Goal: Task Accomplishment & Management: Use online tool/utility

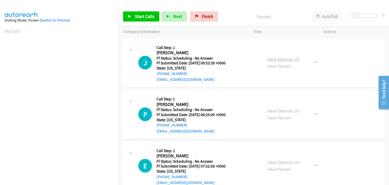
click at [272, 61] on link "View External Url" at bounding box center [283, 59] width 32 height 6
click at [268, 111] on link "View External Url" at bounding box center [283, 111] width 32 height 6
click at [275, 160] on link "View External Url" at bounding box center [283, 162] width 32 height 6
drag, startPoint x: 135, startPoint y: 14, endPoint x: 146, endPoint y: 18, distance: 11.4
click at [135, 14] on span "Start Calls" at bounding box center [145, 16] width 20 height 6
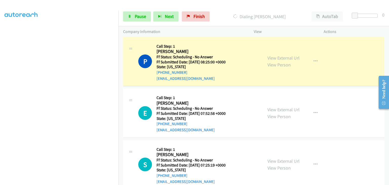
scroll to position [76, 0]
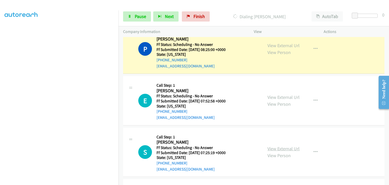
click at [285, 146] on link "View External Url" at bounding box center [283, 149] width 32 height 6
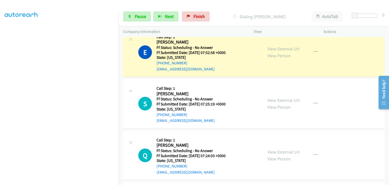
scroll to position [127, 0]
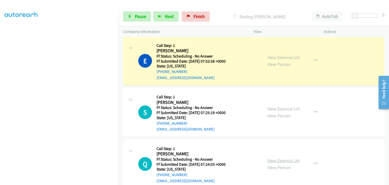
click at [278, 160] on link "View External Url" at bounding box center [283, 161] width 32 height 6
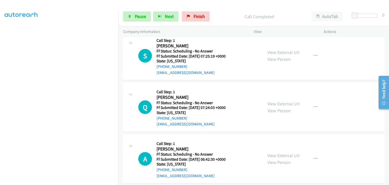
scroll to position [203, 0]
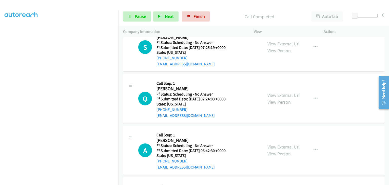
click at [277, 144] on link "View External Url" at bounding box center [283, 147] width 32 height 6
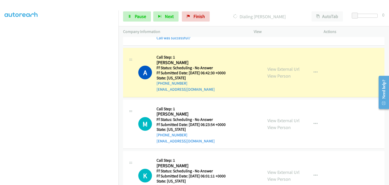
scroll to position [304, 0]
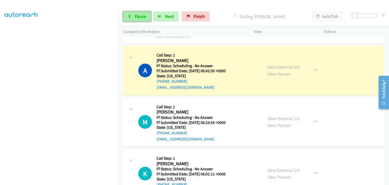
click at [144, 19] on span "Pause" at bounding box center [140, 16] width 11 height 6
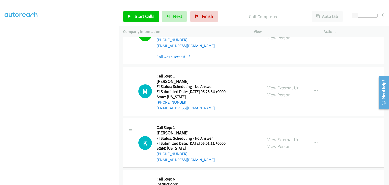
scroll to position [355, 0]
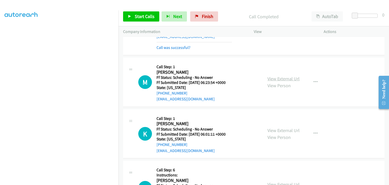
click at [273, 76] on link "View External Url" at bounding box center [283, 79] width 32 height 6
click at [283, 128] on link "View External Url" at bounding box center [283, 130] width 32 height 6
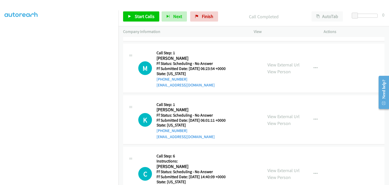
scroll to position [380, 0]
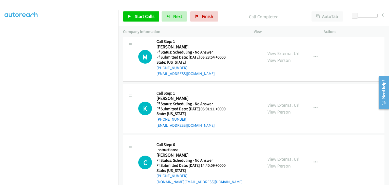
click at [291, 156] on div "View External Url View Person" at bounding box center [283, 163] width 32 height 14
click at [291, 157] on link "View External Url" at bounding box center [283, 159] width 32 height 6
click at [145, 20] on link "Start Calls" at bounding box center [141, 16] width 36 height 10
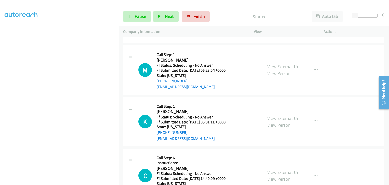
scroll to position [355, 0]
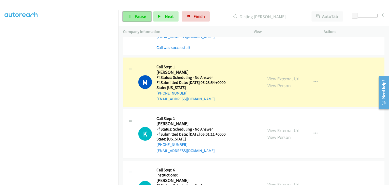
click at [139, 17] on span "Pause" at bounding box center [140, 16] width 11 height 6
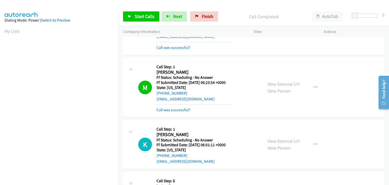
scroll to position [99, 0]
click at [181, 111] on link "Call was successful?" at bounding box center [174, 109] width 34 height 5
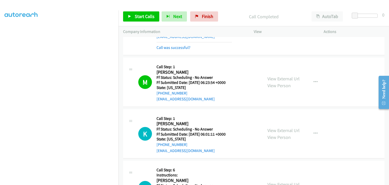
scroll to position [405, 0]
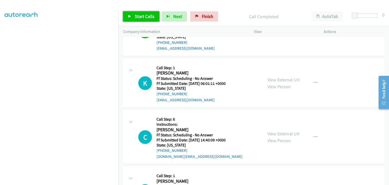
click at [142, 18] on span "Start Calls" at bounding box center [145, 16] width 20 height 6
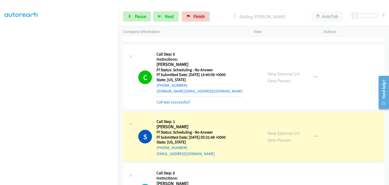
scroll to position [507, 0]
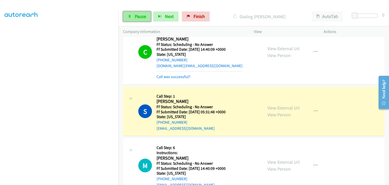
click at [143, 15] on span "Pause" at bounding box center [140, 16] width 11 height 6
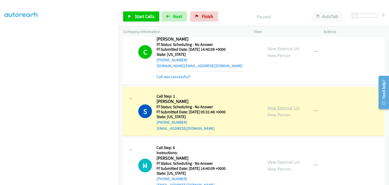
click at [273, 105] on link "View External Url" at bounding box center [283, 108] width 32 height 6
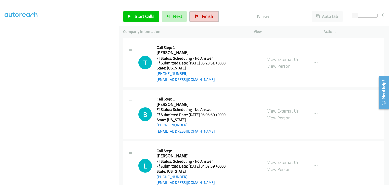
drag, startPoint x: 197, startPoint y: 14, endPoint x: 75, endPoint y: 0, distance: 121.8
click at [197, 14] on link "Finish" at bounding box center [204, 16] width 28 height 10
click at [278, 59] on link "View External Url" at bounding box center [283, 59] width 32 height 6
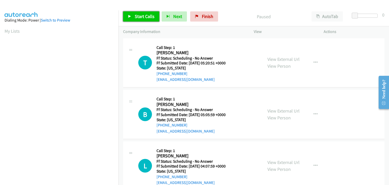
drag, startPoint x: 136, startPoint y: 17, endPoint x: 215, endPoint y: 41, distance: 82.4
click at [136, 17] on span "Start Calls" at bounding box center [145, 16] width 20 height 6
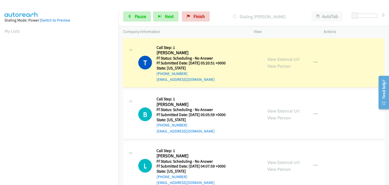
click at [275, 106] on div "View External Url View Person View External Url Email Schedule/Manage Callback …" at bounding box center [300, 114] width 74 height 40
click at [276, 110] on link "View External Url" at bounding box center [283, 111] width 32 height 6
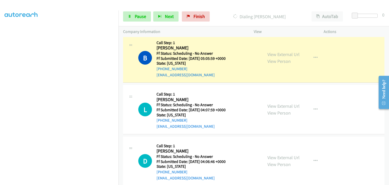
scroll to position [76, 0]
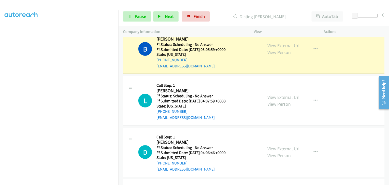
click at [274, 95] on link "View External Url" at bounding box center [283, 97] width 32 height 6
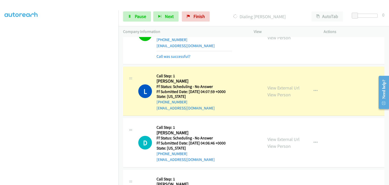
scroll to position [101, 0]
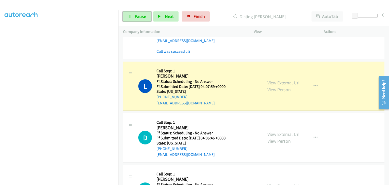
drag, startPoint x: 146, startPoint y: 19, endPoint x: 210, endPoint y: 29, distance: 64.6
click at [146, 19] on link "Pause" at bounding box center [137, 16] width 28 height 10
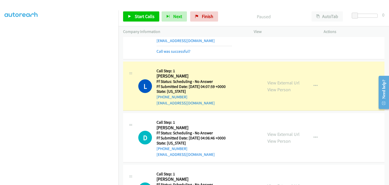
scroll to position [99, 0]
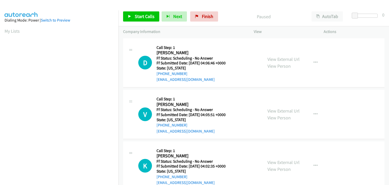
scroll to position [99, 0]
click at [272, 60] on link "View External Url" at bounding box center [283, 59] width 32 height 6
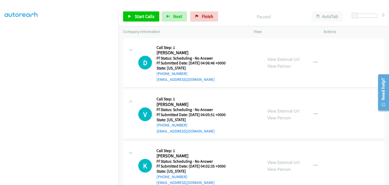
scroll to position [0, 0]
click at [138, 12] on link "Start Calls" at bounding box center [141, 16] width 36 height 10
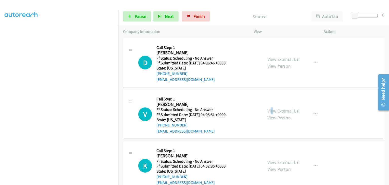
click at [269, 113] on div "View External Url View Person" at bounding box center [283, 114] width 32 height 14
click at [268, 111] on link "View External Url" at bounding box center [283, 111] width 32 height 6
click at [287, 161] on link "View External Url" at bounding box center [283, 162] width 32 height 6
click at [142, 17] on span "Pause" at bounding box center [140, 16] width 11 height 6
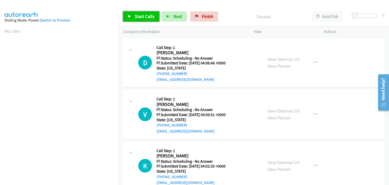
drag, startPoint x: 137, startPoint y: 16, endPoint x: 153, endPoint y: 11, distance: 17.9
click at [137, 16] on span "Start Calls" at bounding box center [145, 16] width 20 height 6
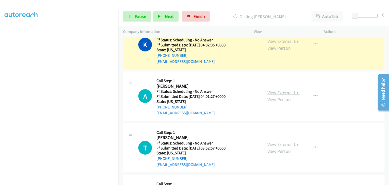
scroll to position [152, 0]
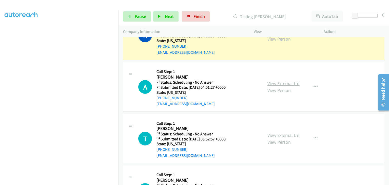
click at [269, 81] on link "View External Url" at bounding box center [283, 84] width 32 height 6
drag, startPoint x: 287, startPoint y: 138, endPoint x: 287, endPoint y: 135, distance: 3.0
click at [287, 138] on div "View External Url View Person" at bounding box center [283, 139] width 32 height 14
click at [286, 133] on link "View External Url" at bounding box center [283, 135] width 32 height 6
click at [83, 181] on section at bounding box center [59, 65] width 109 height 242
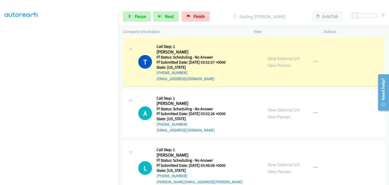
scroll to position [259, 0]
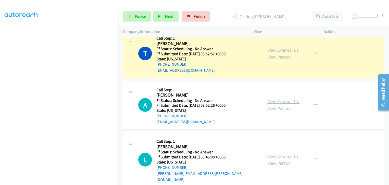
click at [278, 100] on link "View External Url" at bounding box center [283, 102] width 32 height 6
click at [288, 153] on link "View External Url" at bounding box center [283, 156] width 32 height 6
click at [143, 21] on link "Pause" at bounding box center [137, 16] width 28 height 10
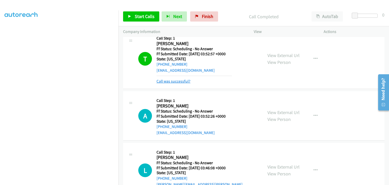
click at [183, 81] on link "Call was successful?" at bounding box center [174, 81] width 34 height 5
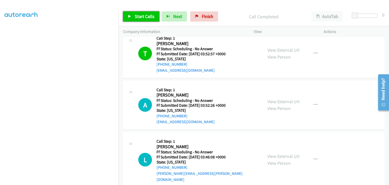
click at [147, 18] on span "Start Calls" at bounding box center [145, 16] width 20 height 6
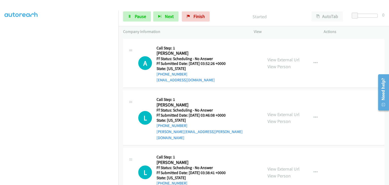
scroll to position [309, 0]
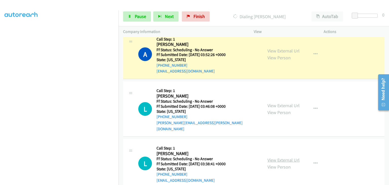
click at [279, 157] on link "View External Url" at bounding box center [283, 160] width 32 height 6
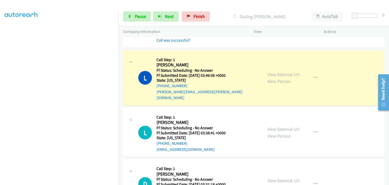
scroll to position [360, 0]
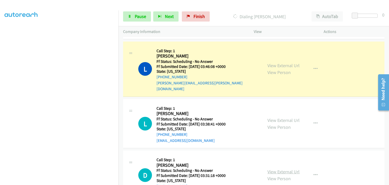
click at [283, 169] on link "View External Url" at bounding box center [283, 172] width 32 height 6
click at [138, 19] on span "Pause" at bounding box center [140, 16] width 11 height 6
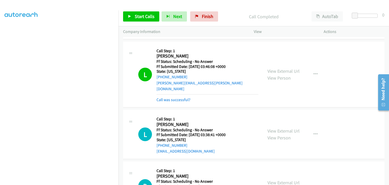
drag, startPoint x: 176, startPoint y: 92, endPoint x: 207, endPoint y: 92, distance: 31.2
click at [176, 97] on link "Call was successful?" at bounding box center [174, 99] width 34 height 5
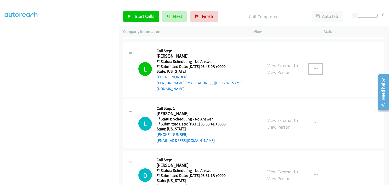
click at [310, 65] on button "button" at bounding box center [316, 69] width 14 height 10
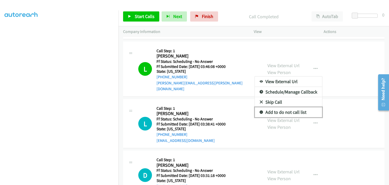
click at [275, 109] on link "Add to do not call list" at bounding box center [288, 112] width 67 height 10
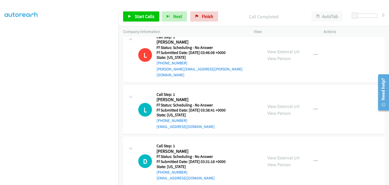
scroll to position [385, 0]
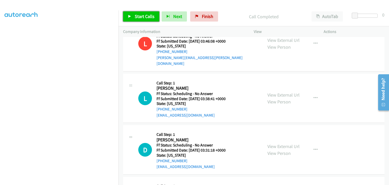
click at [142, 18] on span "Start Calls" at bounding box center [145, 16] width 20 height 6
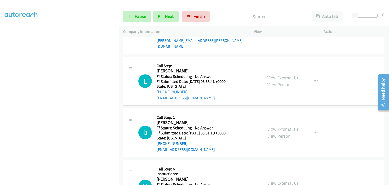
scroll to position [411, 0]
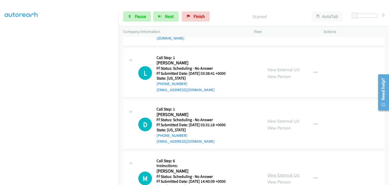
click at [277, 172] on link "View External Url" at bounding box center [283, 175] width 32 height 6
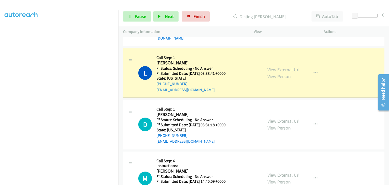
scroll to position [99, 0]
click at [135, 18] on span "Pause" at bounding box center [140, 16] width 11 height 6
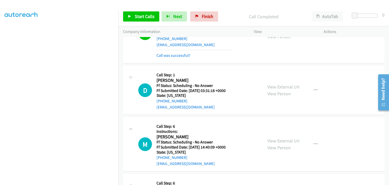
scroll to position [461, 0]
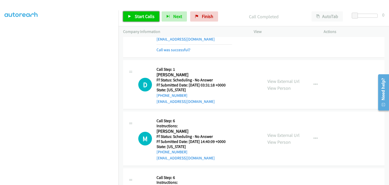
click at [147, 18] on span "Start Calls" at bounding box center [145, 16] width 20 height 6
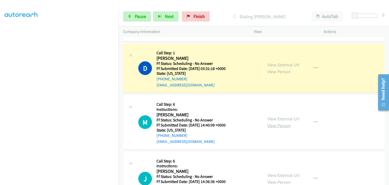
scroll to position [487, 0]
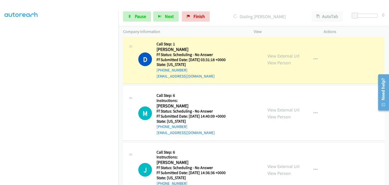
click at [278, 163] on div "View External Url View Person" at bounding box center [283, 170] width 32 height 14
click at [274, 163] on link "View External Url" at bounding box center [283, 166] width 32 height 6
click at [144, 15] on span "Pause" at bounding box center [140, 16] width 11 height 6
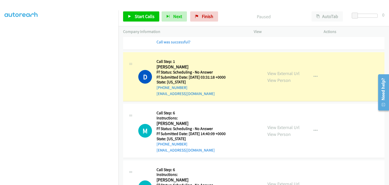
scroll to position [461, 0]
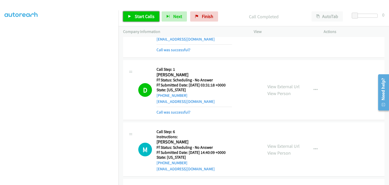
click at [147, 16] on span "Start Calls" at bounding box center [145, 16] width 20 height 6
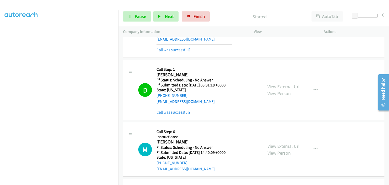
click at [181, 110] on link "Call was successful?" at bounding box center [174, 112] width 34 height 5
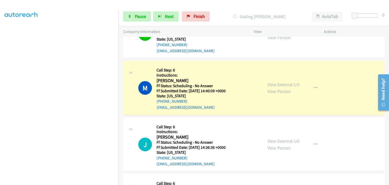
scroll to position [99, 0]
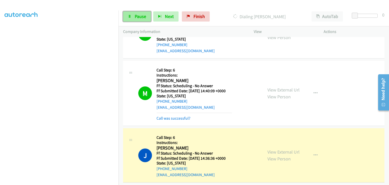
click at [140, 14] on span "Pause" at bounding box center [140, 16] width 11 height 6
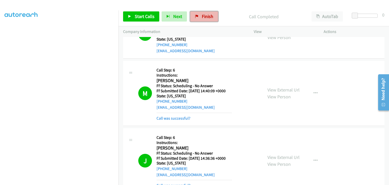
click at [197, 19] on link "Finish" at bounding box center [204, 16] width 28 height 10
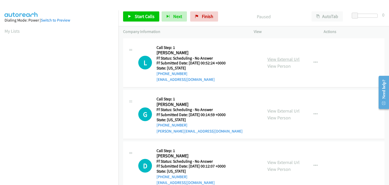
click at [285, 60] on link "View External Url" at bounding box center [283, 59] width 32 height 6
drag, startPoint x: 153, startPoint y: 18, endPoint x: 162, endPoint y: 22, distance: 10.0
click at [153, 18] on span "Start Calls" at bounding box center [145, 16] width 20 height 6
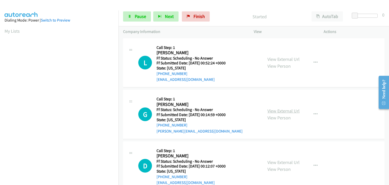
click at [292, 109] on link "View External Url" at bounding box center [283, 111] width 32 height 6
click at [274, 162] on link "View External Url" at bounding box center [283, 162] width 32 height 6
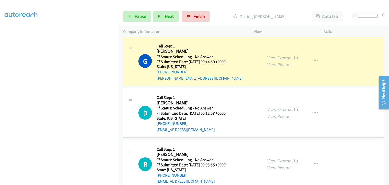
scroll to position [76, 0]
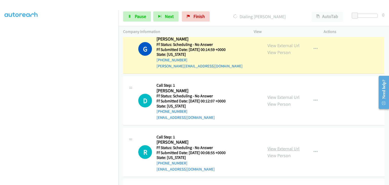
click at [284, 149] on link "View External Url" at bounding box center [283, 149] width 32 height 6
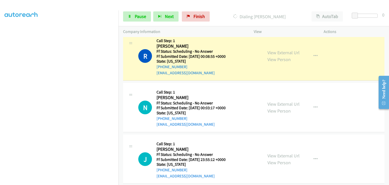
scroll to position [203, 0]
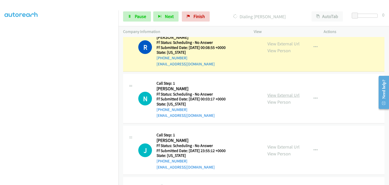
click at [276, 95] on link "View External Url" at bounding box center [283, 95] width 32 height 6
click at [275, 145] on link "View External Url" at bounding box center [283, 147] width 32 height 6
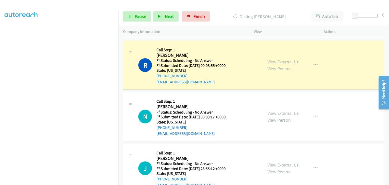
scroll to position [177, 0]
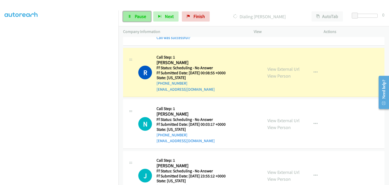
click at [145, 18] on span "Pause" at bounding box center [140, 16] width 11 height 6
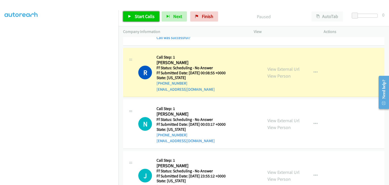
click at [140, 15] on span "Start Calls" at bounding box center [145, 16] width 20 height 6
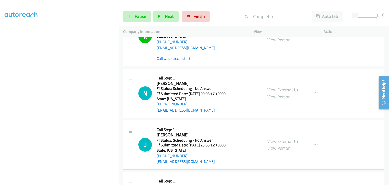
scroll to position [228, 0]
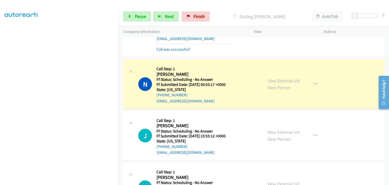
drag, startPoint x: 186, startPoint y: 50, endPoint x: 205, endPoint y: 52, distance: 19.4
click at [186, 50] on link "Call was successful?" at bounding box center [174, 49] width 34 height 5
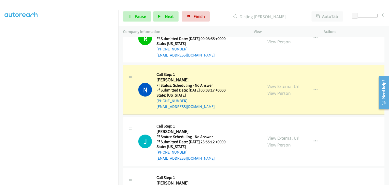
scroll to position [203, 0]
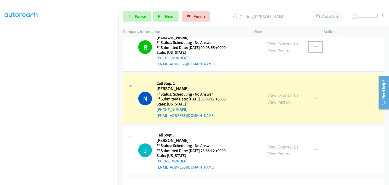
click at [314, 47] on icon "button" at bounding box center [316, 47] width 4 height 4
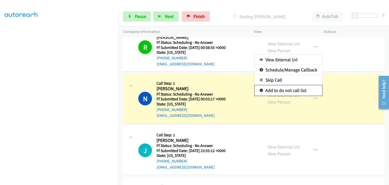
click at [292, 88] on link "Add to do not call list" at bounding box center [288, 90] width 67 height 10
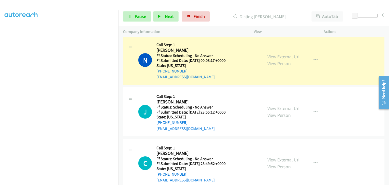
scroll to position [253, 0]
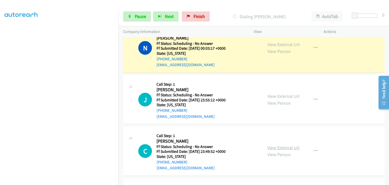
click at [274, 146] on link "View External Url" at bounding box center [283, 148] width 32 height 6
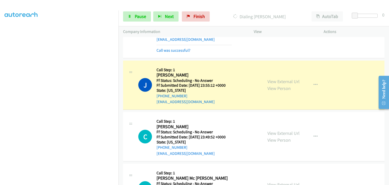
scroll to position [304, 0]
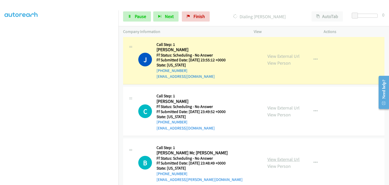
click at [286, 160] on link "View External Url" at bounding box center [283, 159] width 32 height 6
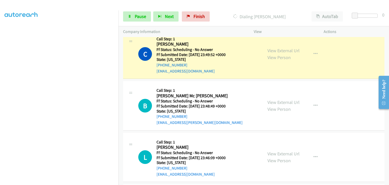
scroll to position [380, 0]
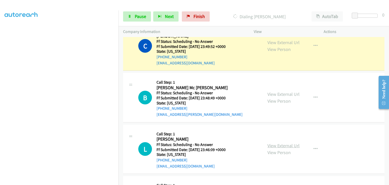
click at [286, 144] on link "View External Url" at bounding box center [283, 146] width 32 height 6
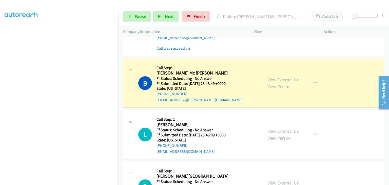
scroll to position [431, 0]
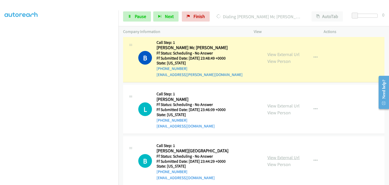
click at [277, 155] on link "View External Url" at bounding box center [283, 157] width 32 height 6
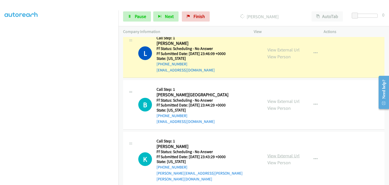
scroll to position [507, 0]
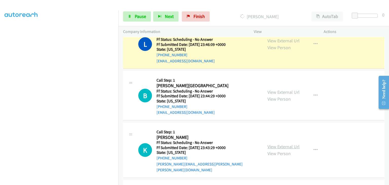
click at [291, 144] on link "View External Url" at bounding box center [283, 147] width 32 height 6
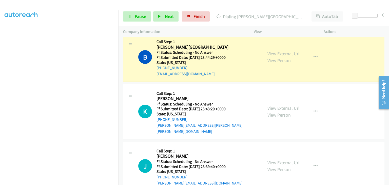
scroll to position [557, 0]
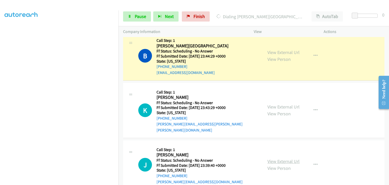
click at [283, 158] on link "View External Url" at bounding box center [283, 161] width 32 height 6
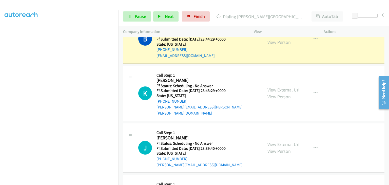
scroll to position [608, 0]
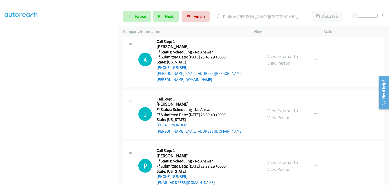
click at [282, 159] on link "View External Url" at bounding box center [283, 162] width 32 height 6
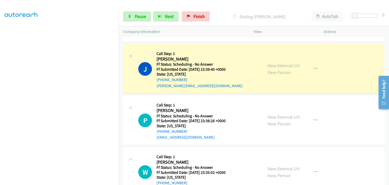
scroll to position [684, 0]
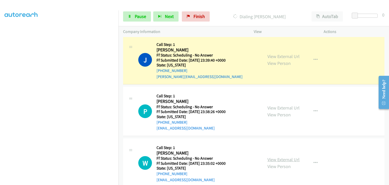
click at [283, 157] on link "View External Url" at bounding box center [283, 160] width 32 height 6
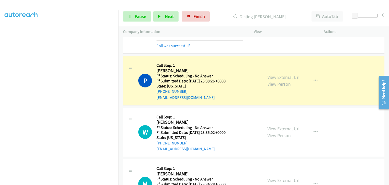
scroll to position [734, 0]
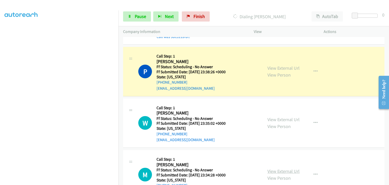
click at [281, 168] on link "View External Url" at bounding box center [283, 171] width 32 height 6
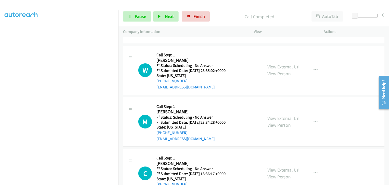
scroll to position [810, 0]
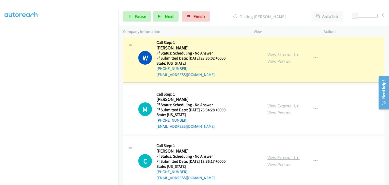
click at [276, 154] on link "View External Url" at bounding box center [283, 157] width 32 height 6
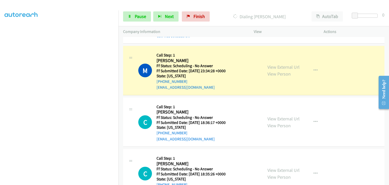
scroll to position [861, 0]
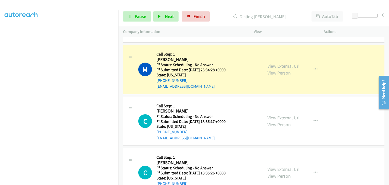
click at [285, 157] on div "View External Url View Person View External Url Email Schedule/Manage Callback …" at bounding box center [300, 172] width 74 height 40
click at [285, 166] on link "View External Url" at bounding box center [283, 169] width 32 height 6
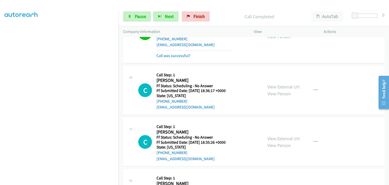
scroll to position [912, 0]
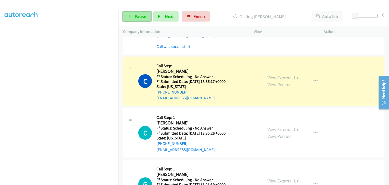
click at [145, 19] on span "Pause" at bounding box center [140, 16] width 11 height 6
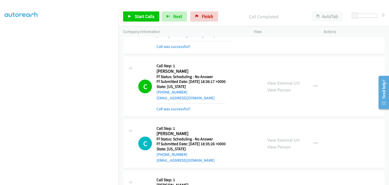
drag, startPoint x: 179, startPoint y: 101, endPoint x: 216, endPoint y: 103, distance: 36.5
click at [180, 106] on link "Call was successful?" at bounding box center [174, 108] width 34 height 5
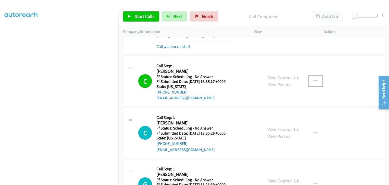
click at [314, 79] on icon "button" at bounding box center [316, 81] width 4 height 4
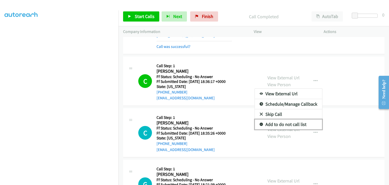
click at [275, 119] on link "Add to do not call list" at bounding box center [288, 124] width 67 height 10
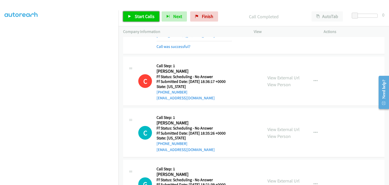
click at [148, 15] on span "Start Calls" at bounding box center [145, 16] width 20 height 6
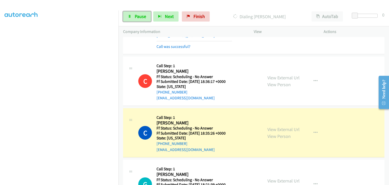
click at [140, 17] on span "Pause" at bounding box center [140, 16] width 11 height 6
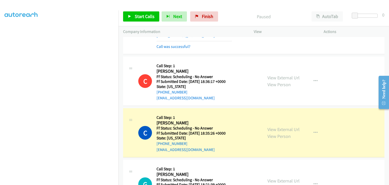
scroll to position [99, 0]
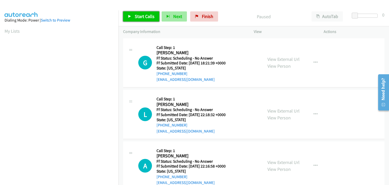
drag, startPoint x: 153, startPoint y: 15, endPoint x: 162, endPoint y: 17, distance: 8.7
click at [153, 15] on span "Start Calls" at bounding box center [145, 16] width 20 height 6
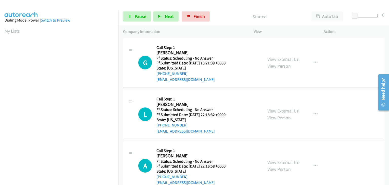
click at [282, 59] on link "View External Url" at bounding box center [283, 59] width 32 height 6
drag, startPoint x: 264, startPoint y: 112, endPoint x: 268, endPoint y: 112, distance: 4.3
click at [264, 112] on div "View External Url View Person View External Url Email Schedule/Manage Callback …" at bounding box center [300, 114] width 74 height 40
click at [270, 111] on link "View External Url" at bounding box center [283, 111] width 32 height 6
click at [288, 163] on link "View External Url" at bounding box center [283, 162] width 32 height 6
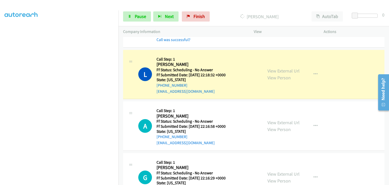
scroll to position [99, 0]
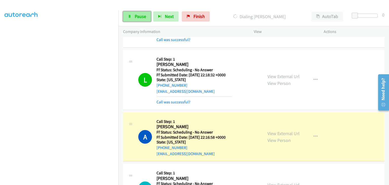
click at [147, 16] on link "Pause" at bounding box center [137, 16] width 28 height 10
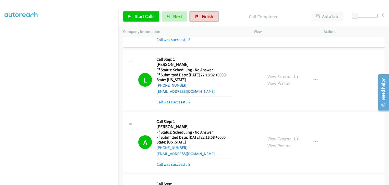
click at [211, 16] on link "Finish" at bounding box center [204, 16] width 28 height 10
